Goal: Information Seeking & Learning: Find specific fact

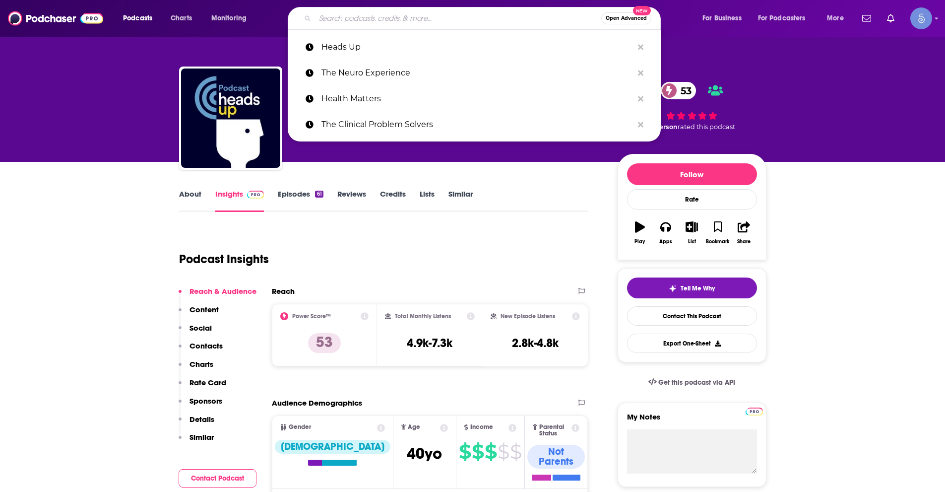
type input "Leveraging AI"
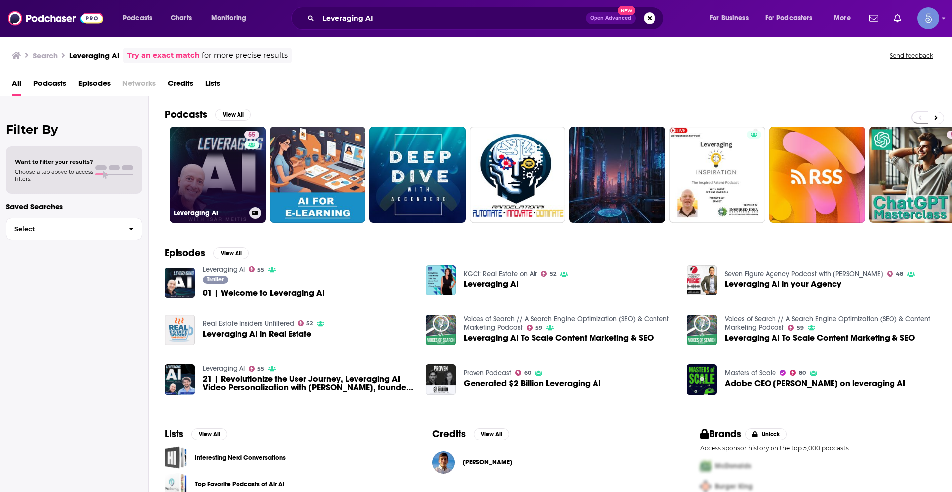
click at [223, 198] on link "55 Leveraging AI" at bounding box center [218, 174] width 96 height 96
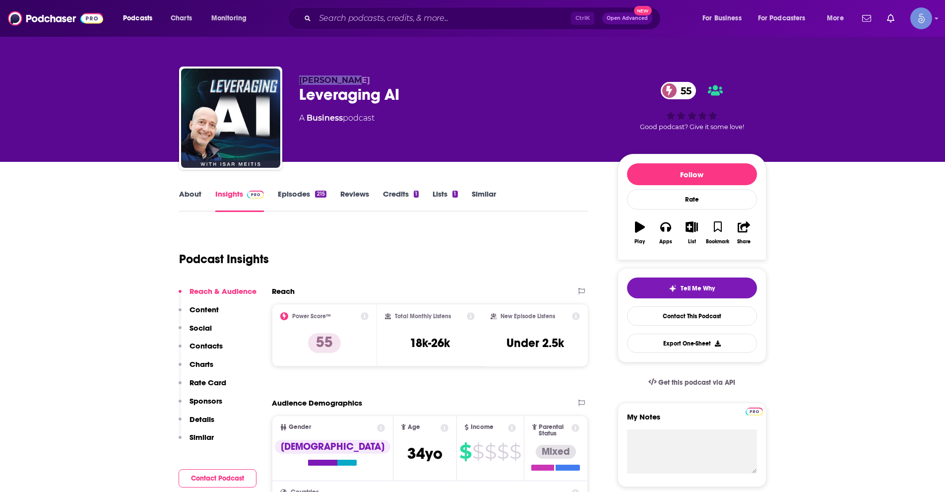
drag, startPoint x: 344, startPoint y: 78, endPoint x: 299, endPoint y: 78, distance: 45.6
click at [299, 78] on p "[PERSON_NAME]" at bounding box center [450, 79] width 303 height 9
copy span "[PERSON_NAME]"
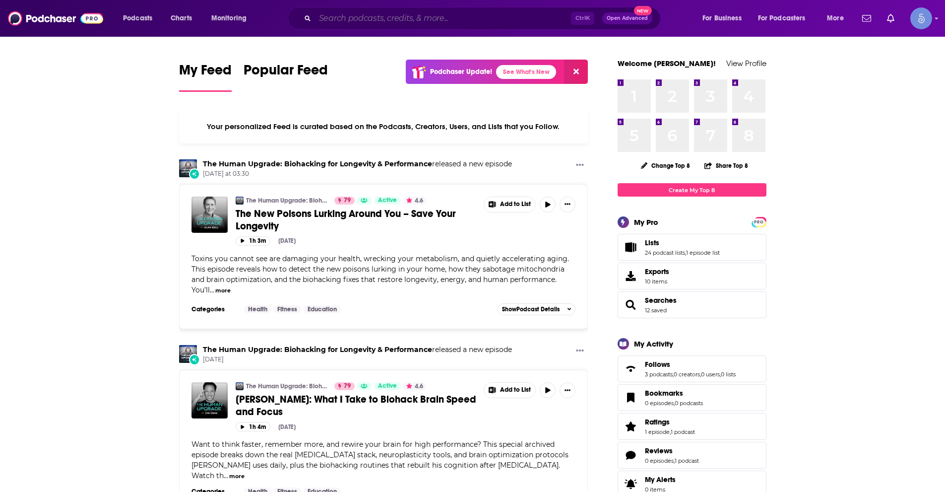
click at [384, 24] on input "Search podcasts, credits, & more..." at bounding box center [443, 18] width 256 height 16
paste input "Leveraging AI"
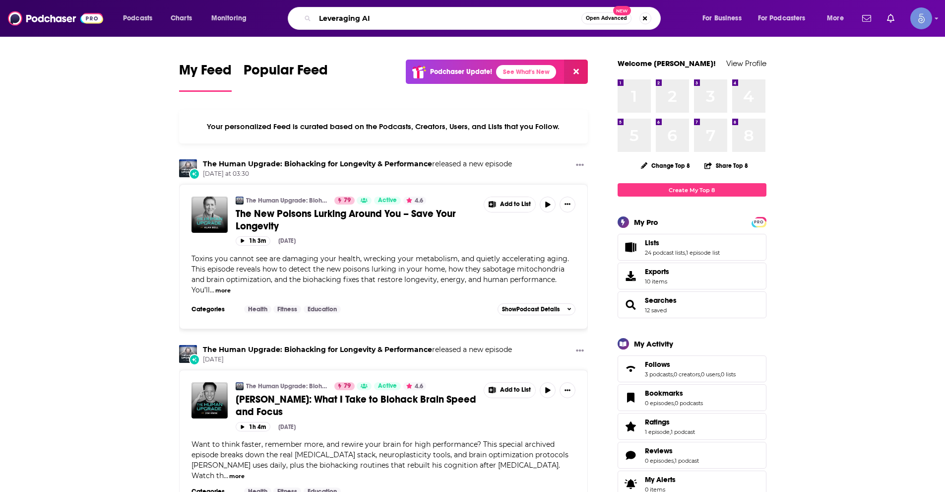
type input "Leveraging AI"
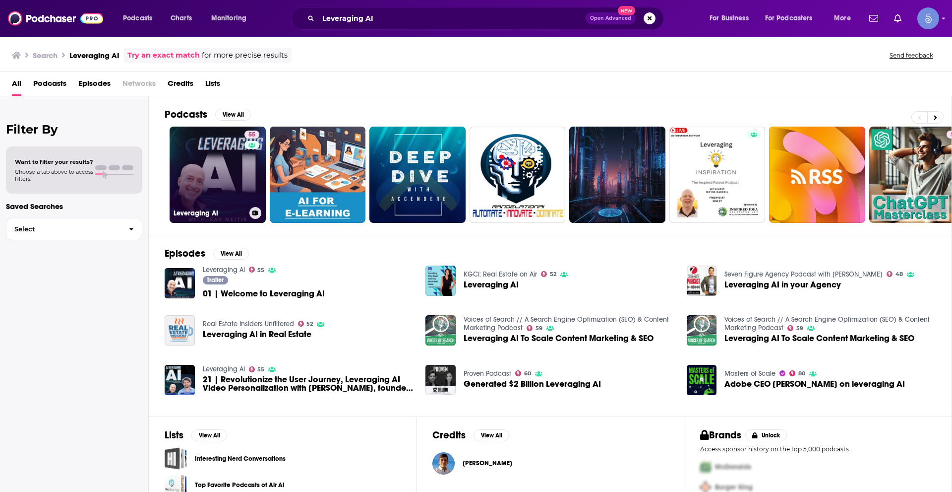
click at [217, 145] on link "55 Leveraging AI" at bounding box center [218, 174] width 96 height 96
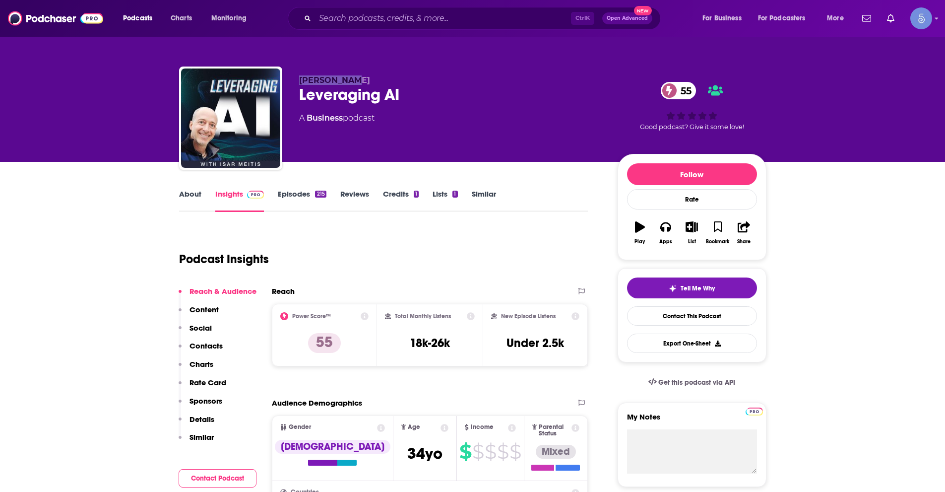
drag, startPoint x: 328, startPoint y: 80, endPoint x: 294, endPoint y: 77, distance: 34.4
click at [294, 77] on div "[PERSON_NAME] Leveraging AI 55 A Business podcast 55 Good podcast? Give it some…" at bounding box center [472, 119] width 587 height 107
copy span "[PERSON_NAME]"
